Goal: Book appointment/travel/reservation

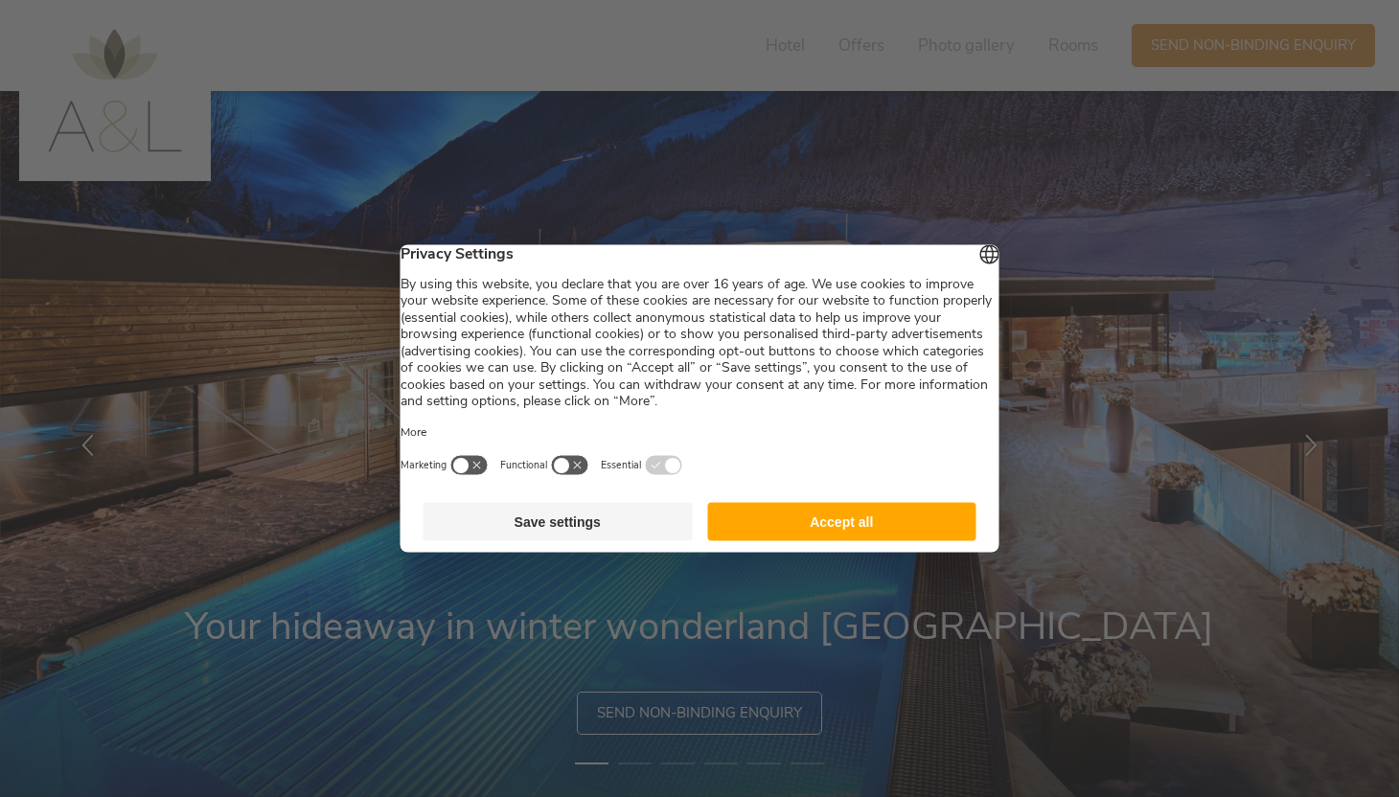
click at [783, 526] on button "Accept all" at bounding box center [841, 522] width 269 height 38
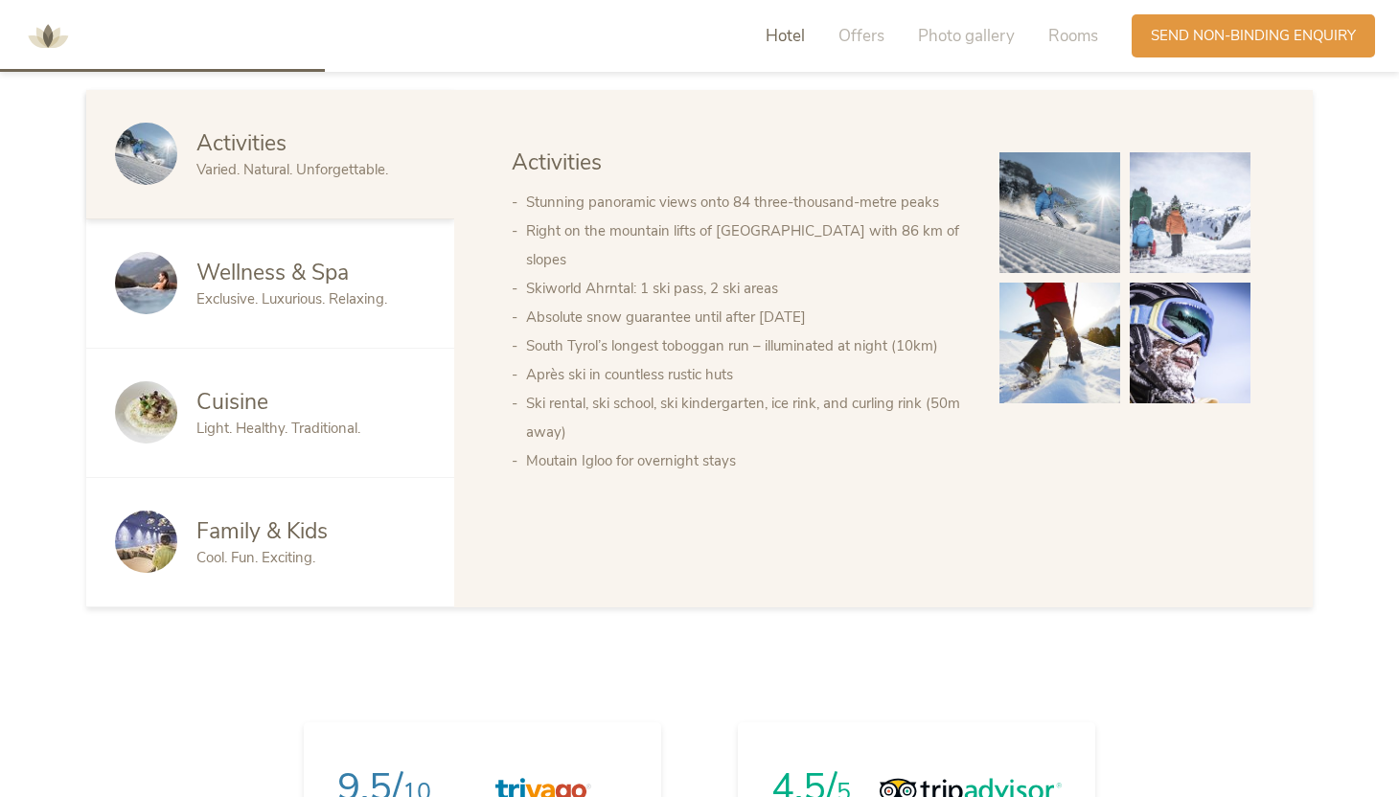
scroll to position [1420, 0]
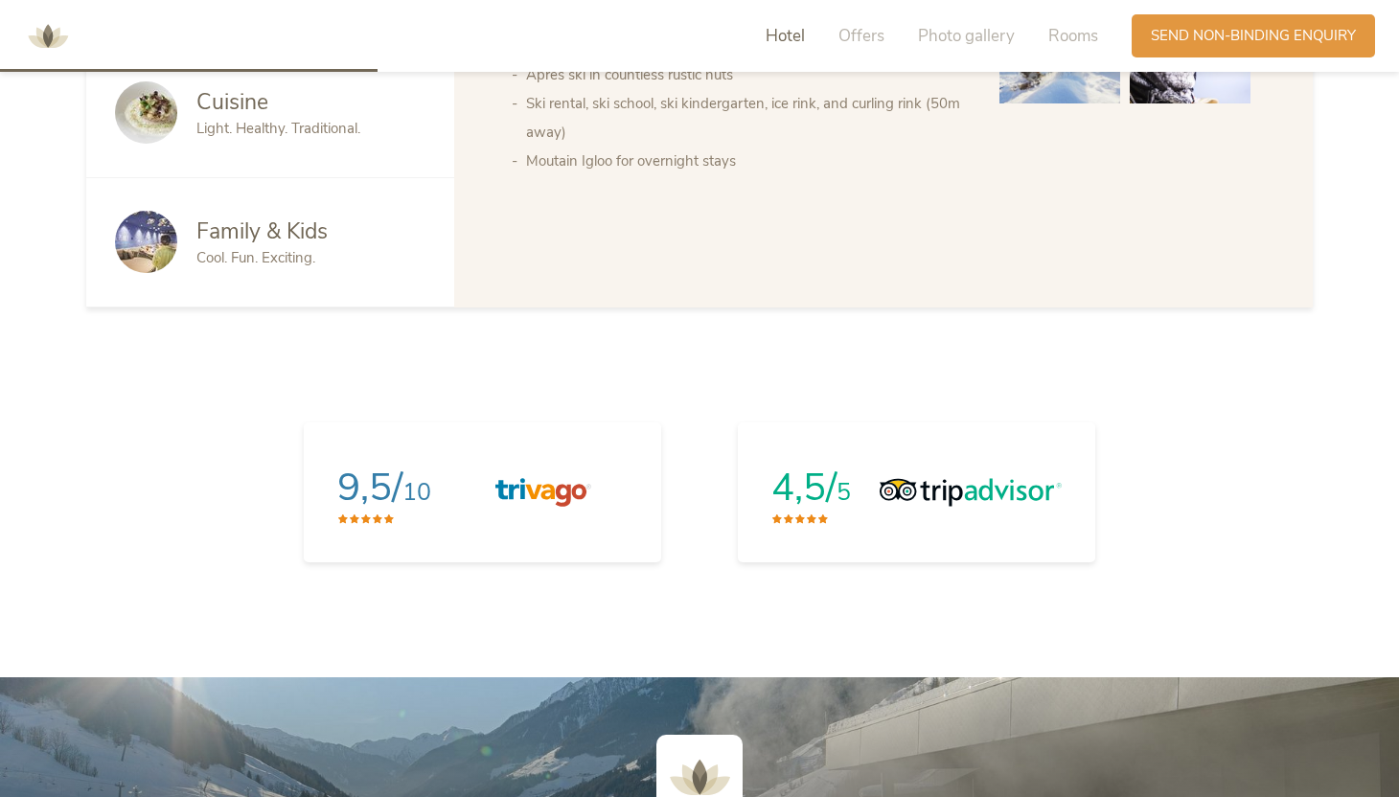
click at [320, 258] on div "Family & Kids Cool. Fun. Exciting." at bounding box center [270, 242] width 368 height 129
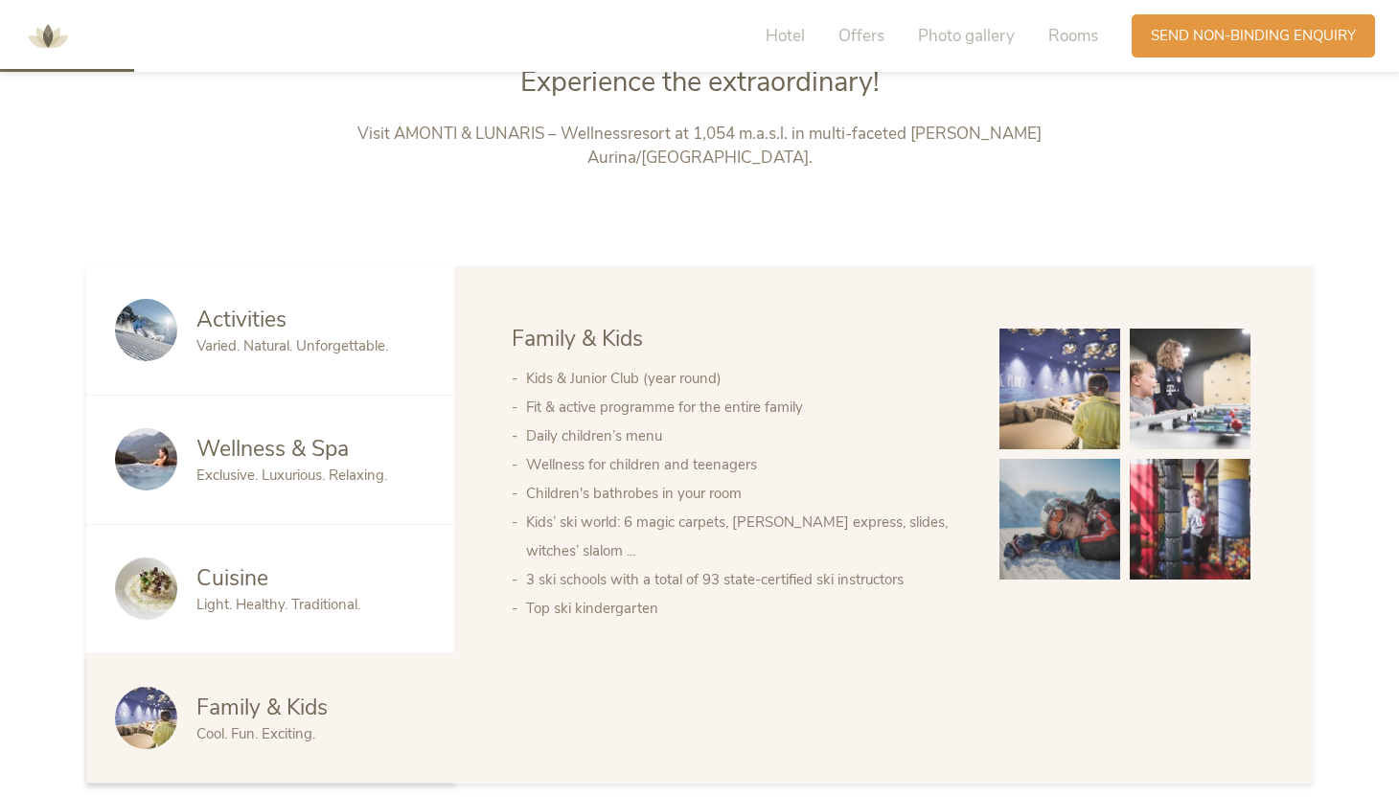
scroll to position [0, 0]
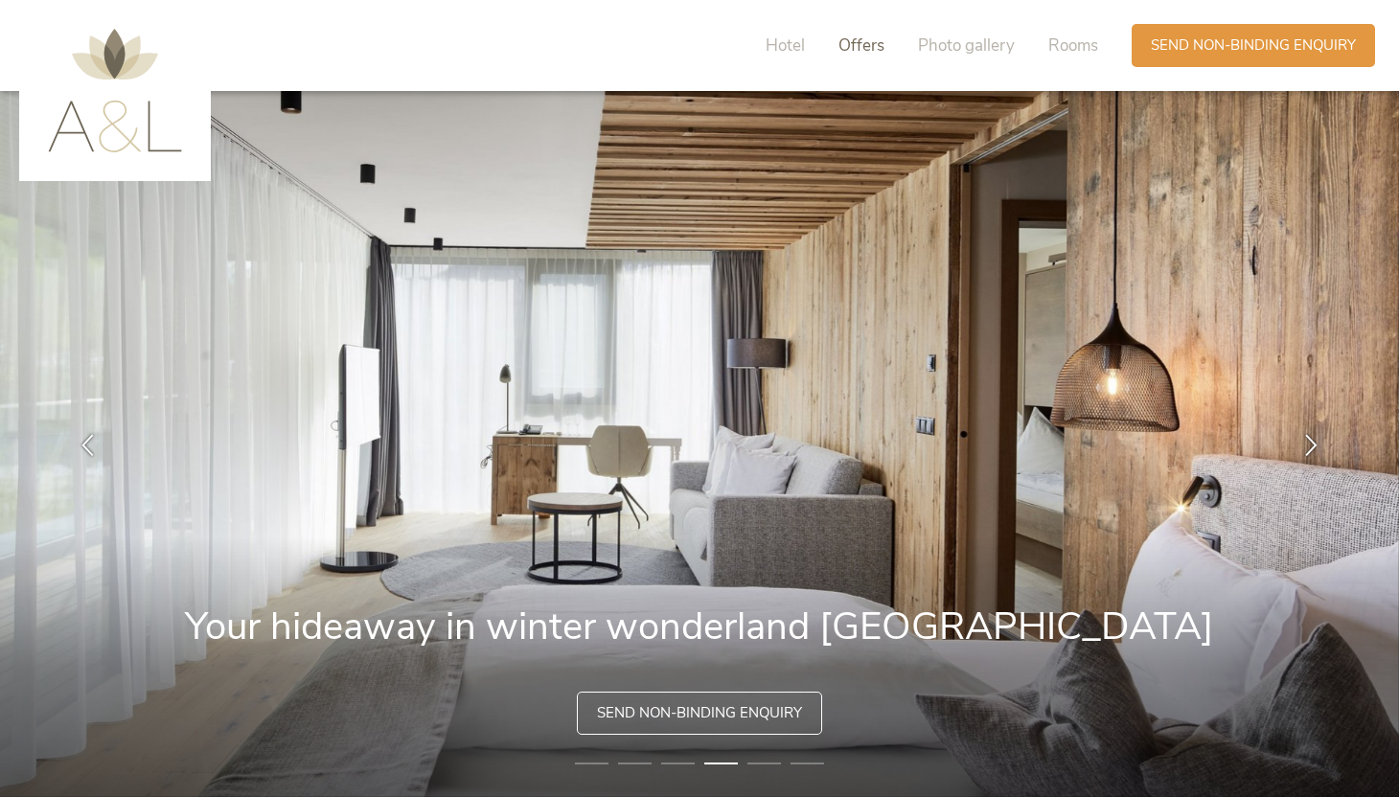
click at [853, 50] on span "Offers" at bounding box center [861, 45] width 46 height 22
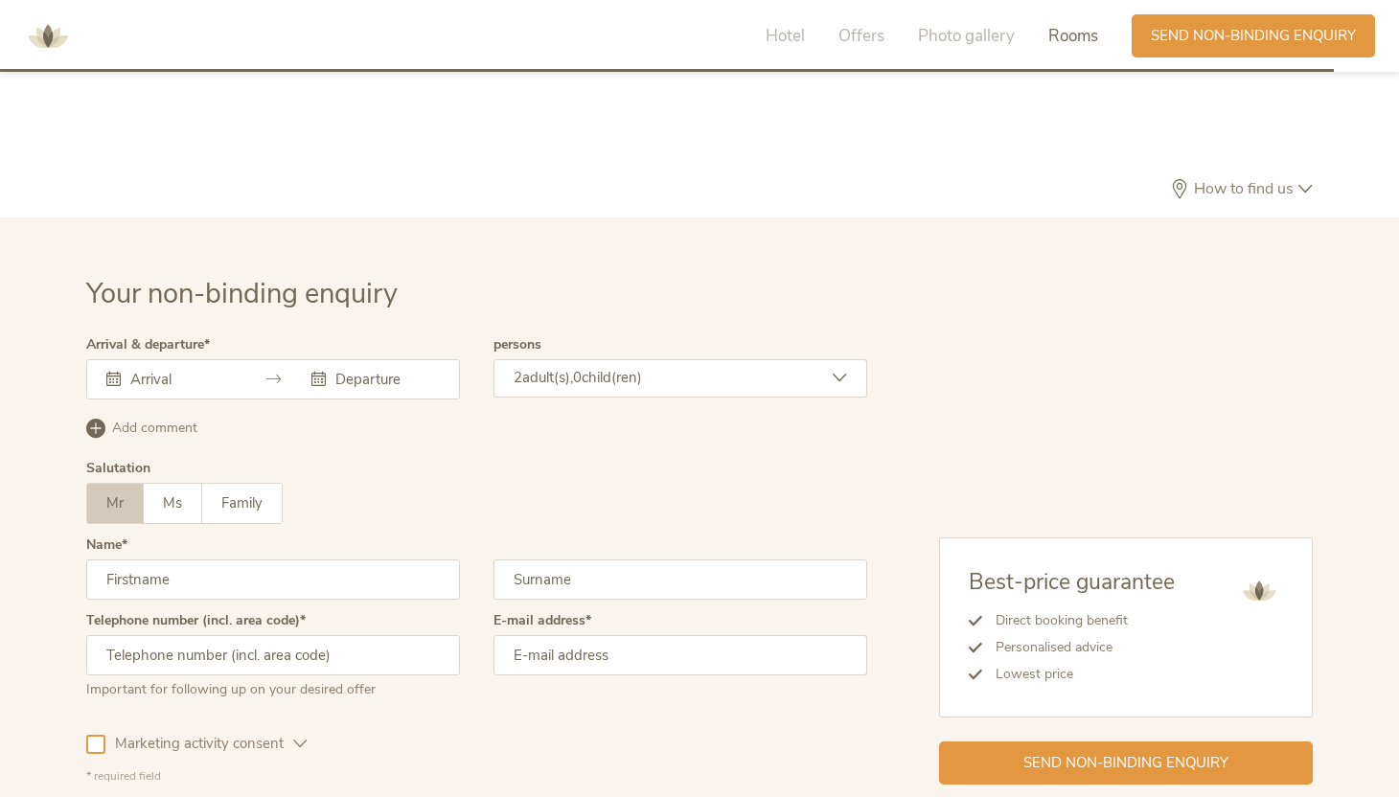
scroll to position [5210, 0]
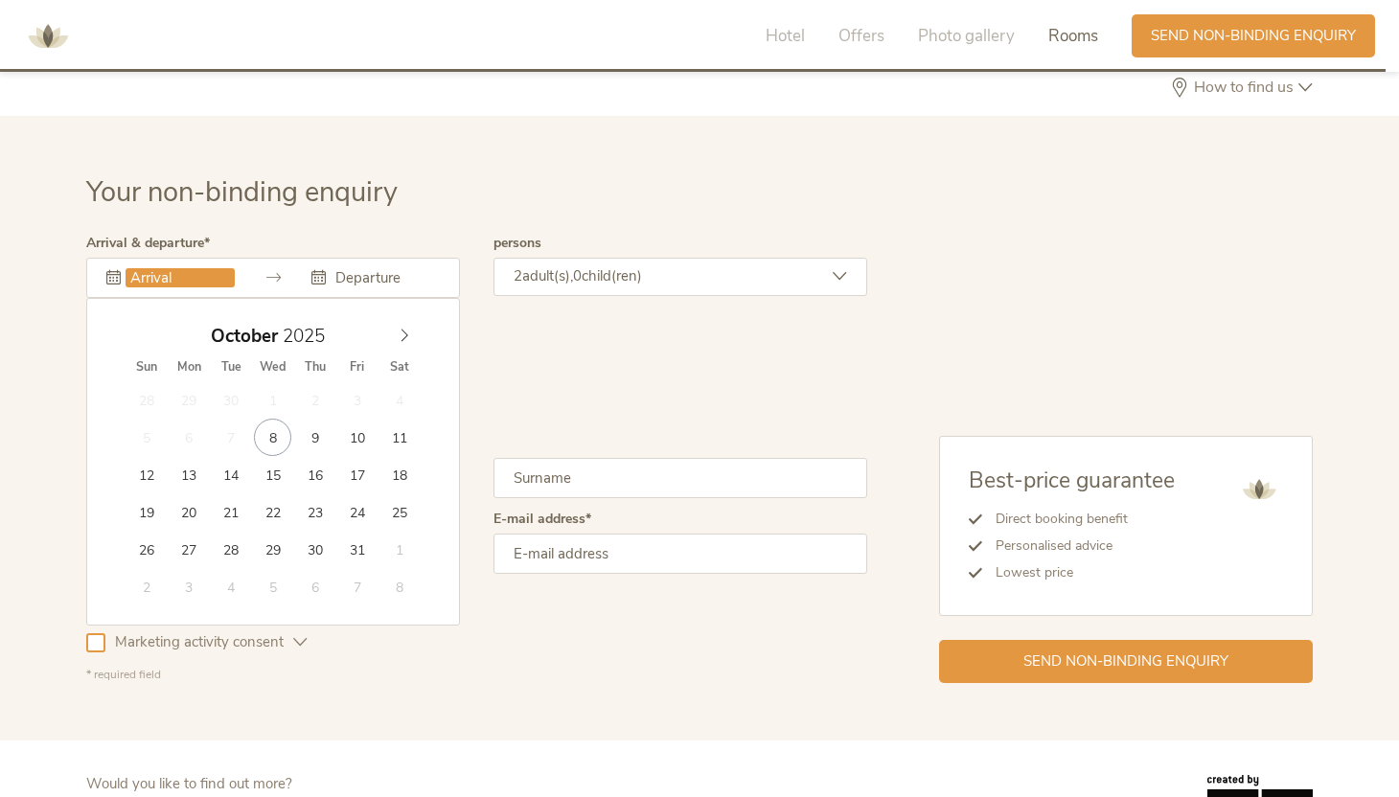
click at [197, 268] on input "text" at bounding box center [180, 277] width 109 height 19
click at [401, 319] on div "October 2025" at bounding box center [273, 336] width 295 height 36
click at [401, 329] on icon at bounding box center [404, 335] width 13 height 13
type input "21.12.2025"
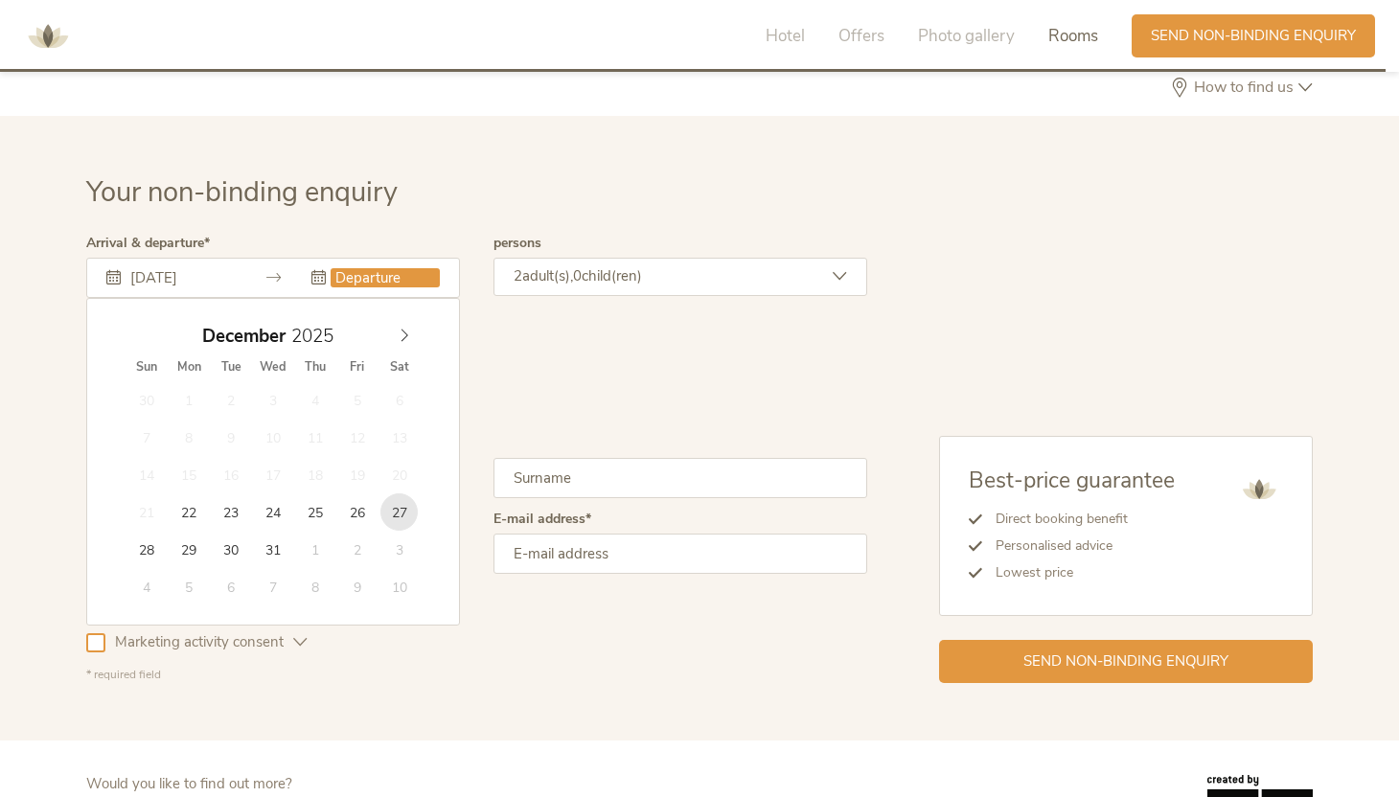
type input "27.12.2025"
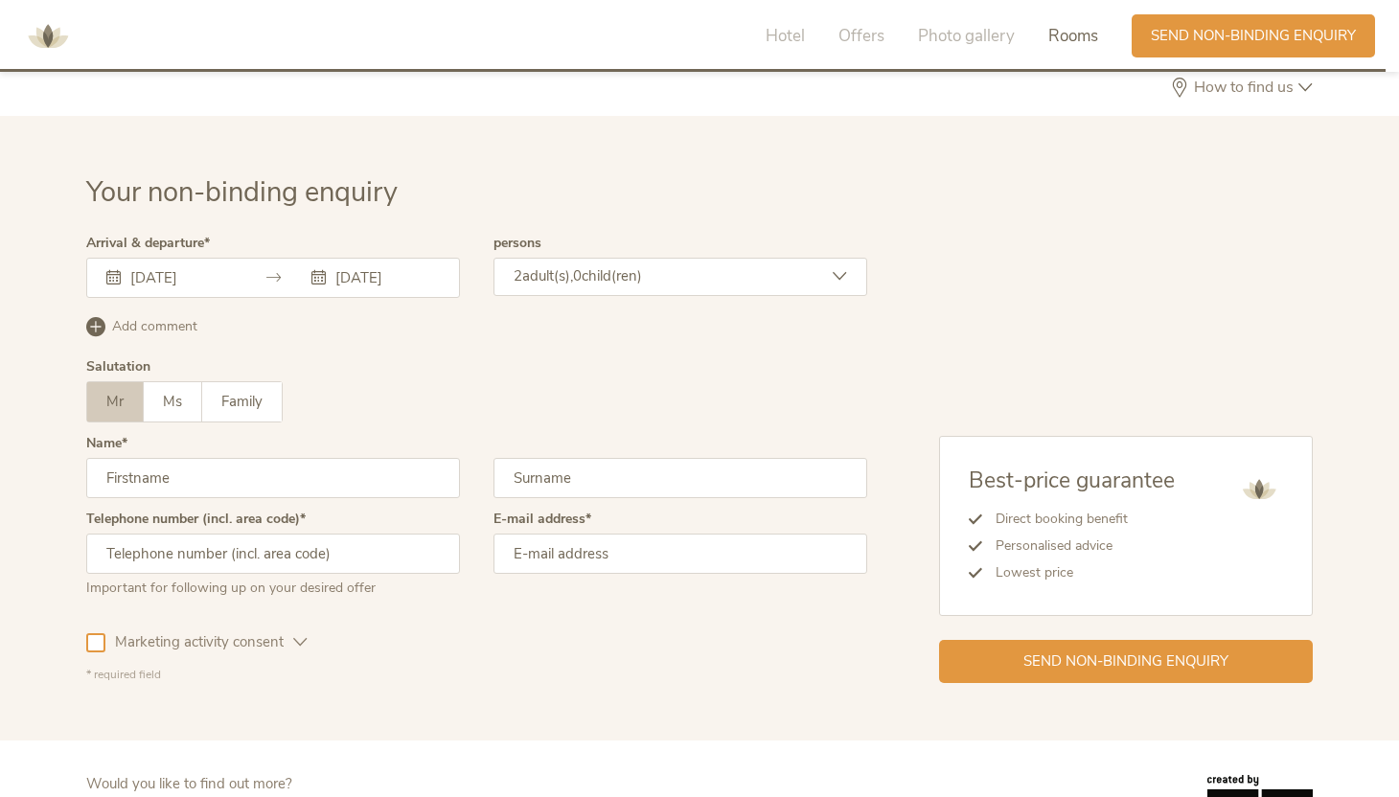
click at [556, 262] on div "2 adult(s), 0 child(ren)" at bounding box center [680, 277] width 374 height 38
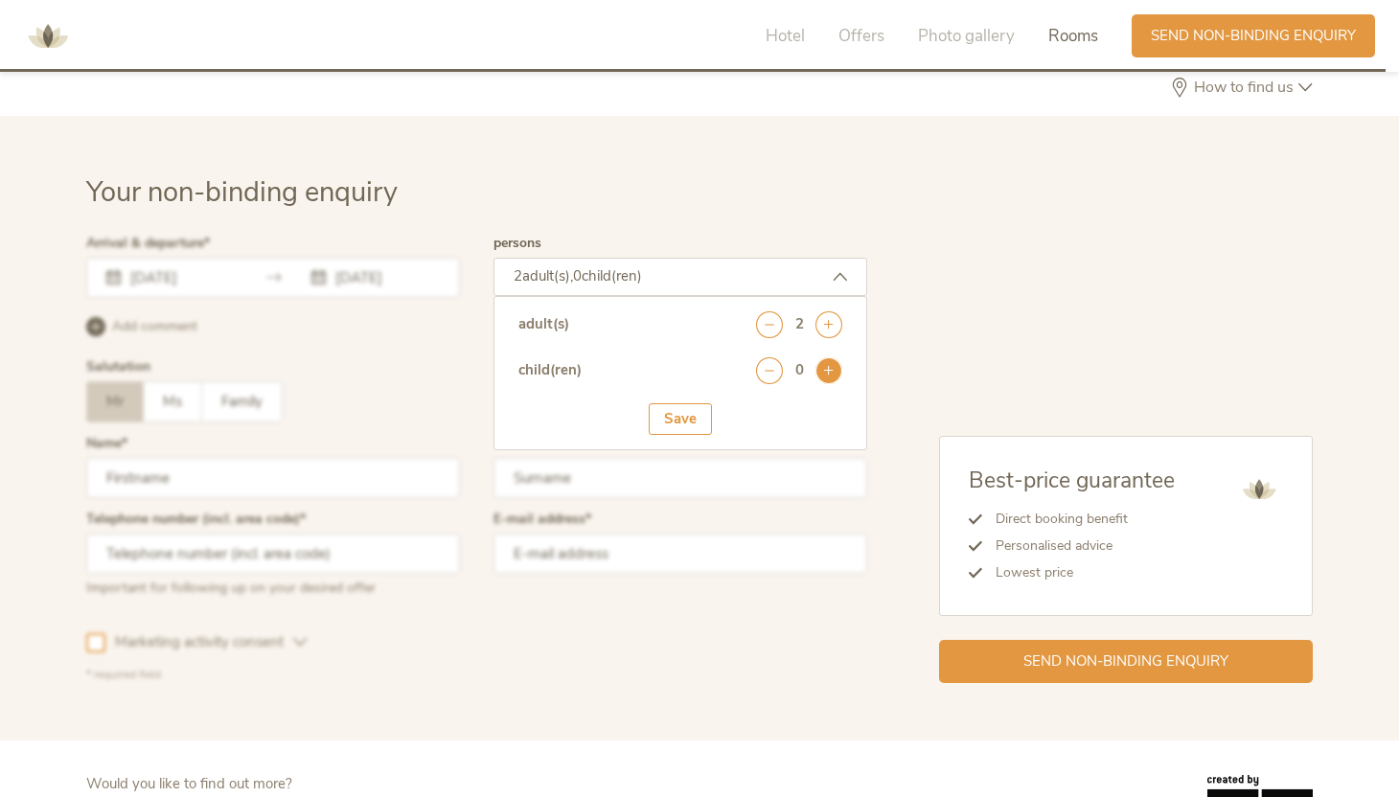
click at [820, 357] on icon at bounding box center [828, 370] width 27 height 27
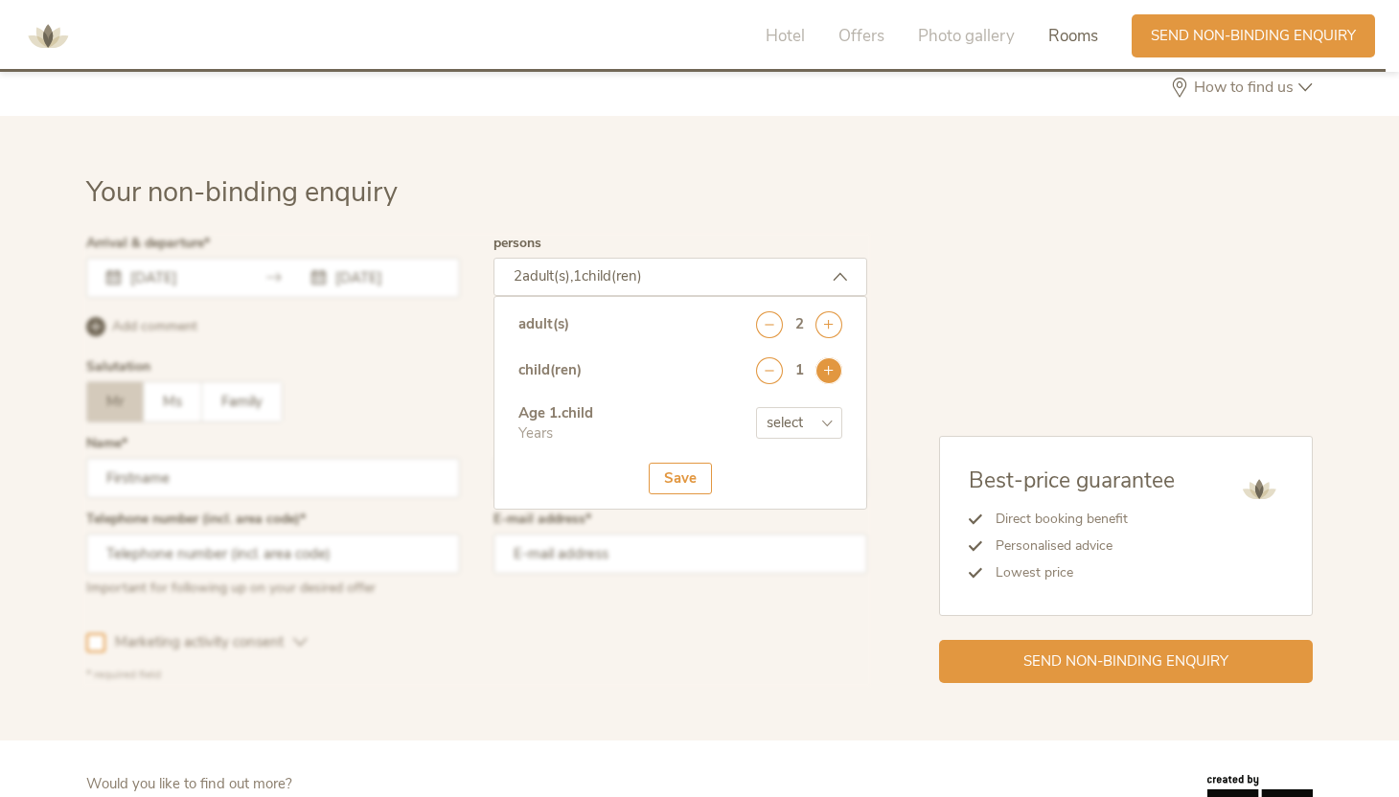
click at [820, 357] on icon at bounding box center [828, 370] width 27 height 27
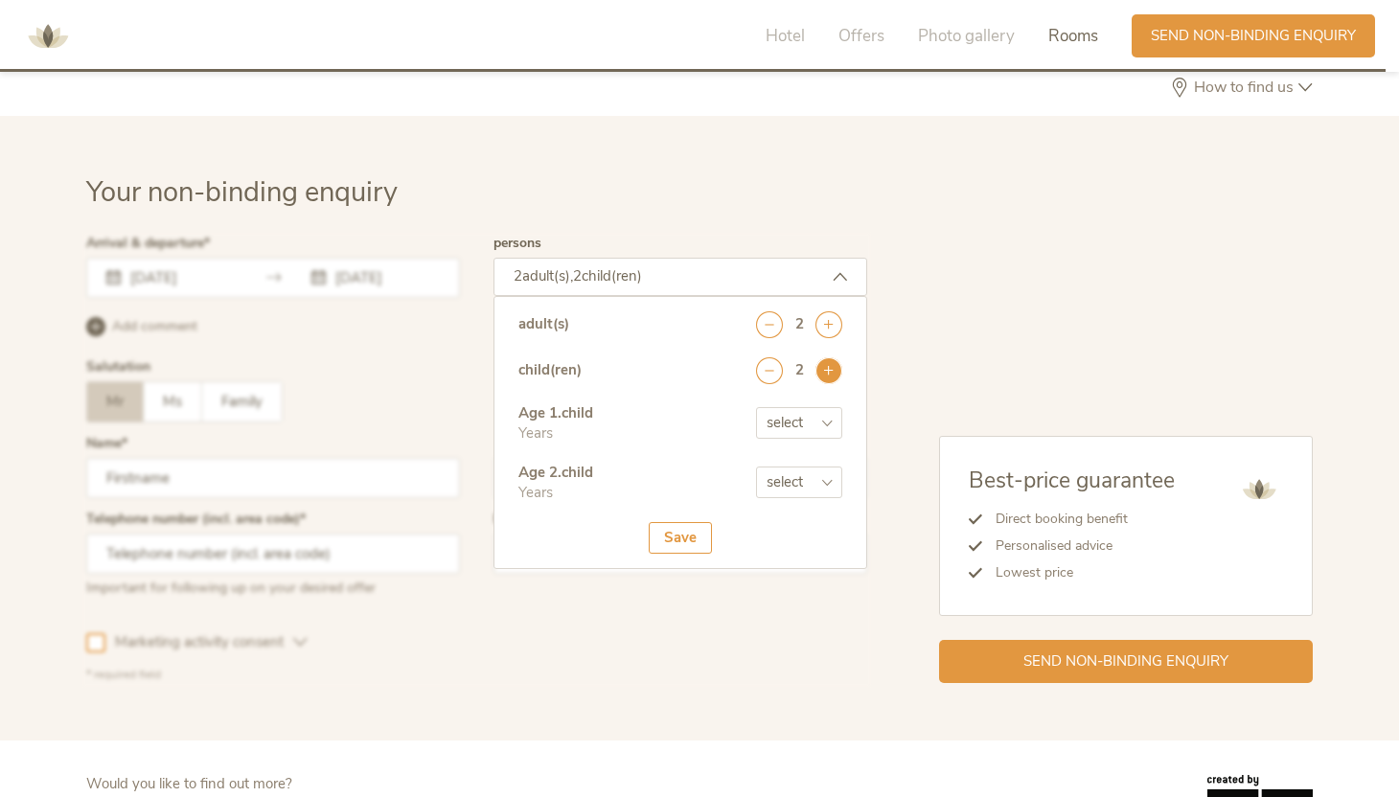
click at [820, 357] on icon at bounding box center [828, 370] width 27 height 27
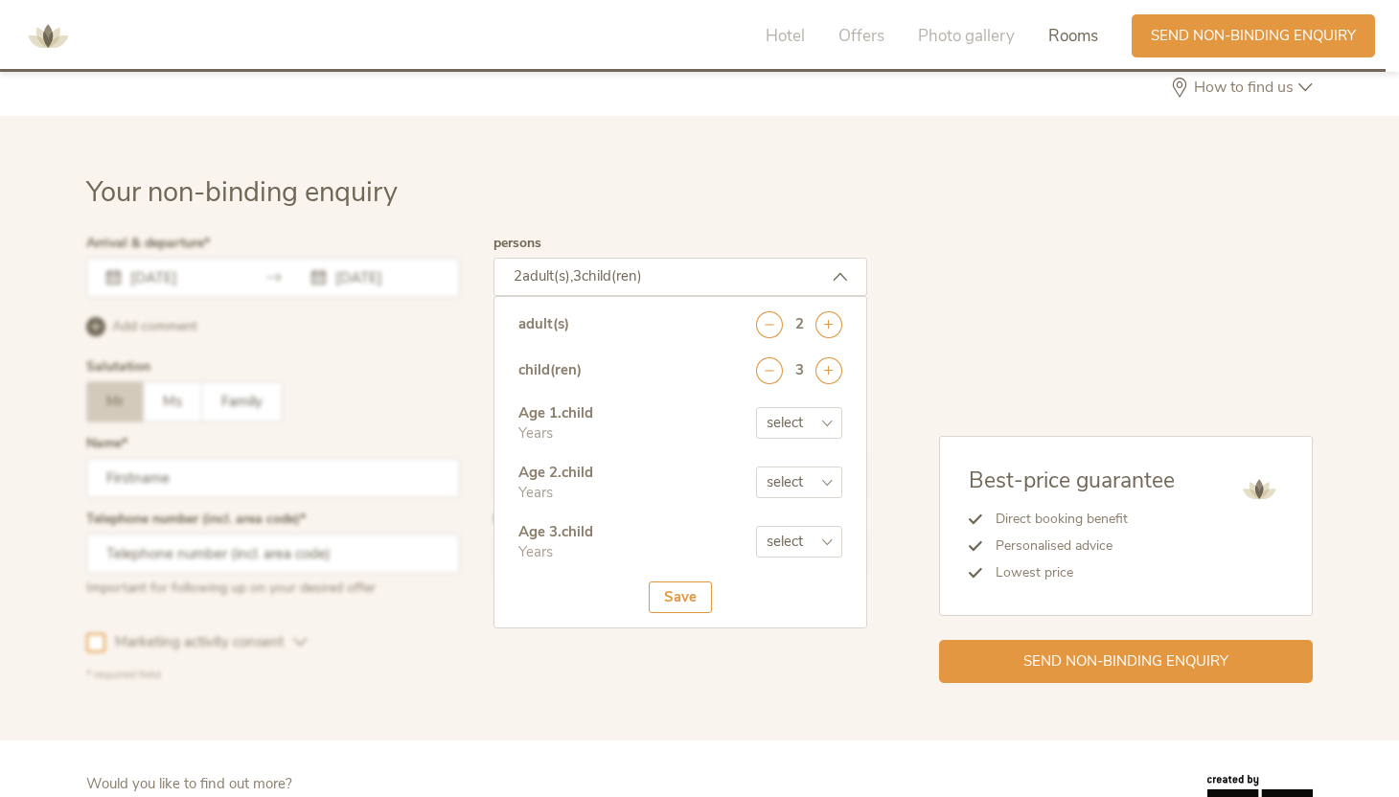
click at [806, 407] on select "select 0 1 2 3 4 5 6 7 8 9 10 11 12 13 14 15 16 17" at bounding box center [799, 423] width 86 height 32
select select "2"
click at [756, 407] on select "select 0 1 2 3 4 5 6 7 8 9 10 11 12 13 14 15 16 17" at bounding box center [799, 423] width 86 height 32
click at [788, 467] on select "select 0 1 2 3 4 5 6 7 8 9 10 11 12 13 14 15 16 17" at bounding box center [799, 483] width 86 height 32
select select "6"
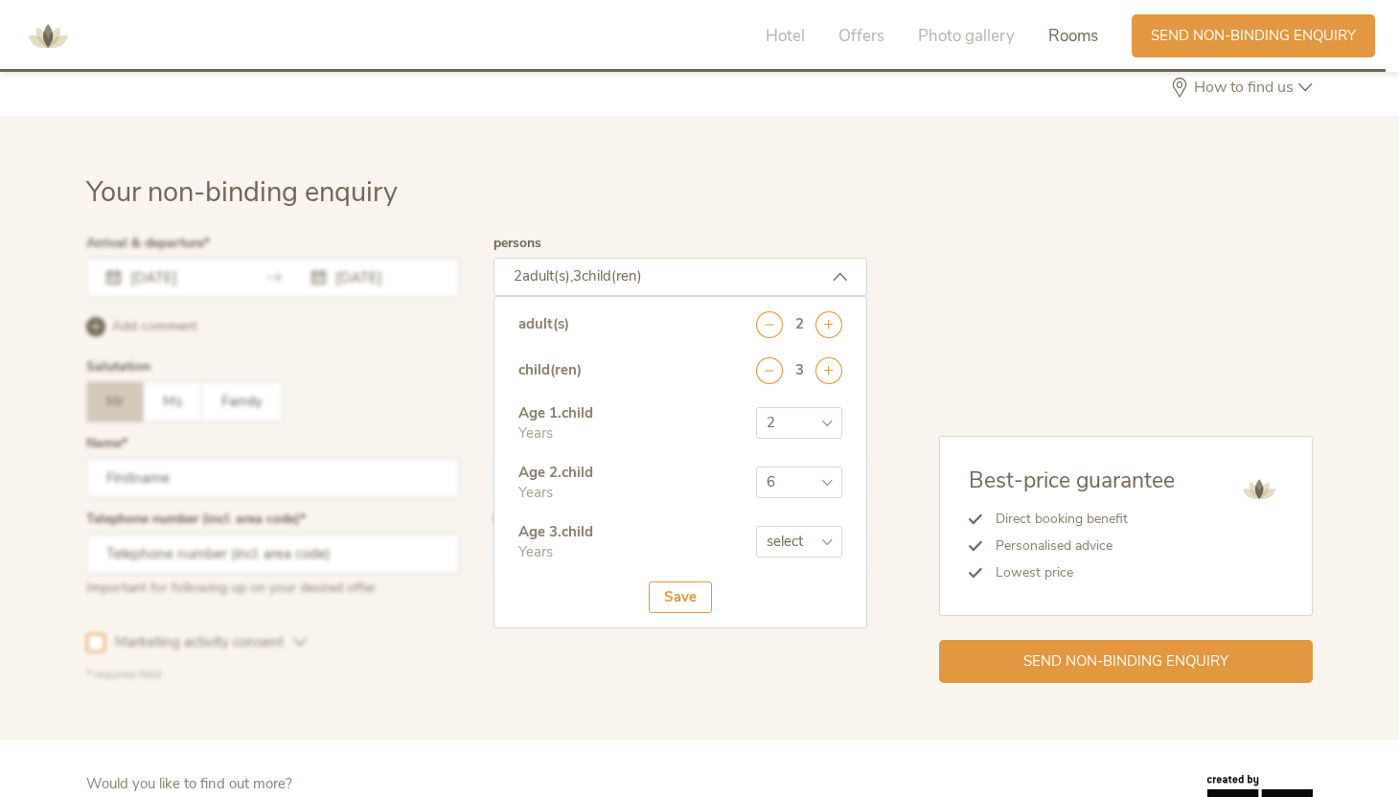
click at [756, 467] on select "select 0 1 2 3 4 5 6 7 8 9 10 11 12 13 14 15 16 17" at bounding box center [799, 483] width 86 height 32
click at [814, 526] on select "select 0 1 2 3 4 5 6 7 8 9 10 11 12 13 14 15 16 17" at bounding box center [799, 542] width 86 height 32
select select "8"
click at [756, 526] on select "select 0 1 2 3 4 5 6 7 8 9 10 11 12 13 14 15 16 17" at bounding box center [799, 542] width 86 height 32
click at [673, 582] on div "Save" at bounding box center [680, 598] width 63 height 32
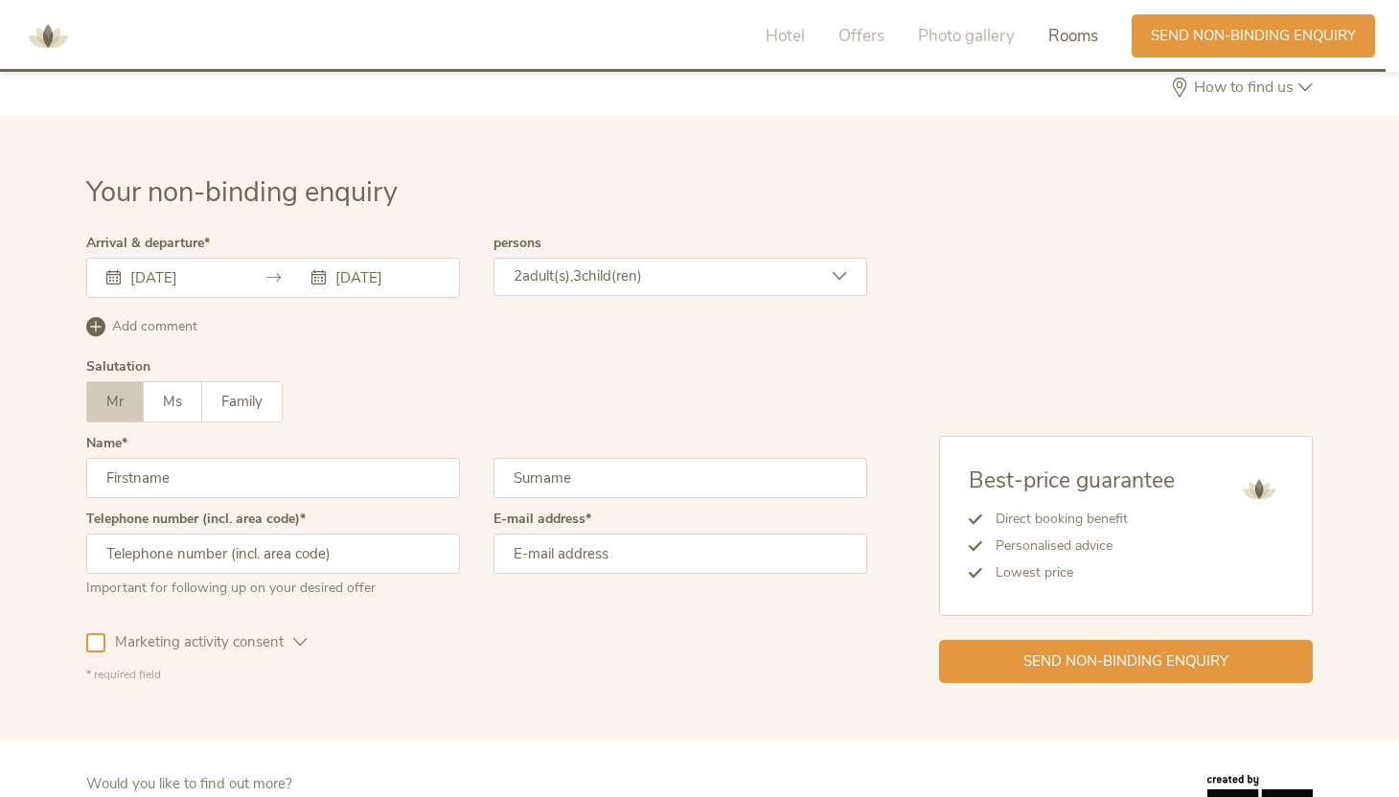
click at [309, 459] on input "text" at bounding box center [273, 478] width 374 height 40
type input "Kevin"
type input "Takarada"
click at [173, 534] on input "text" at bounding box center [273, 554] width 374 height 40
type input "9177564048"
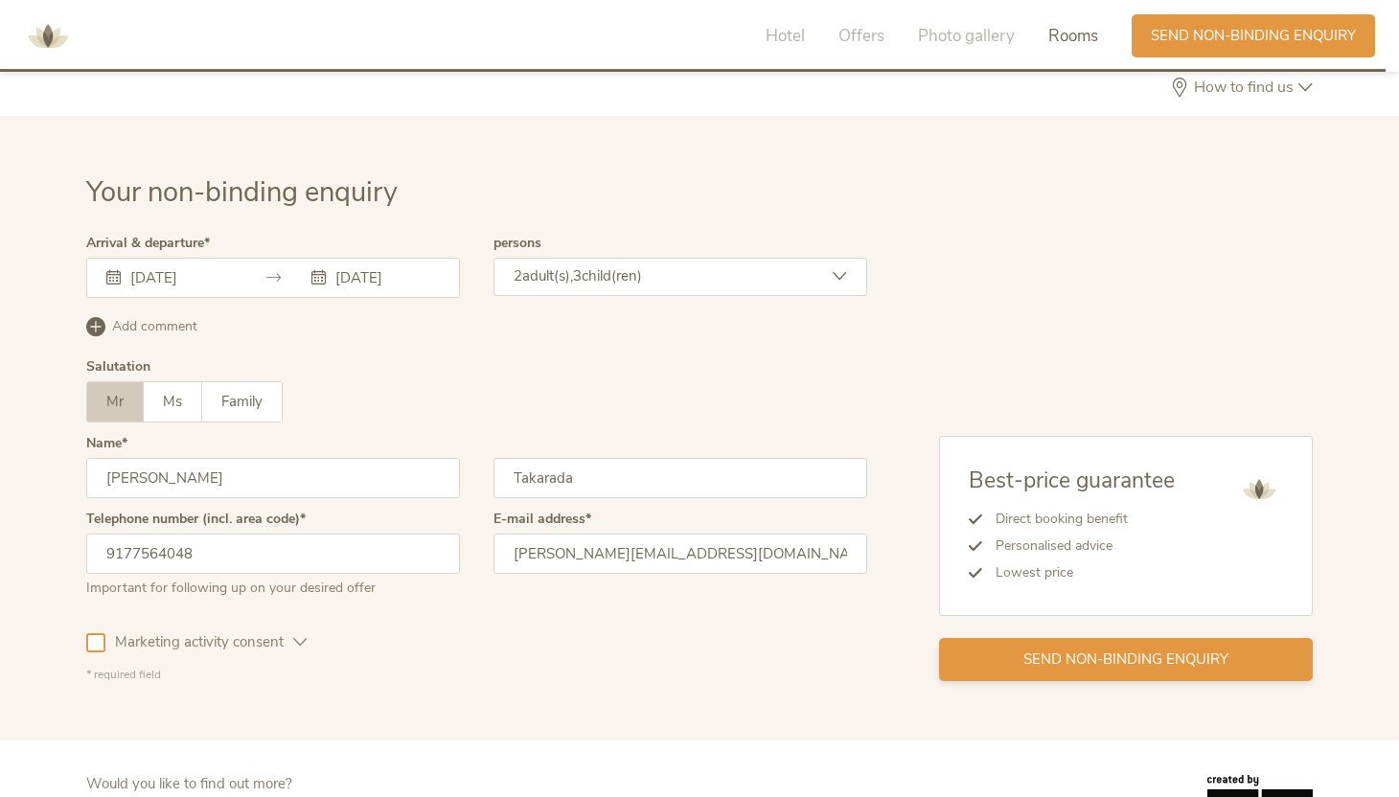
type input "kevin.takarada@gmail.com"
click at [980, 638] on div "Send non-binding enquiry" at bounding box center [1126, 659] width 374 height 43
